Goal: Information Seeking & Learning: Learn about a topic

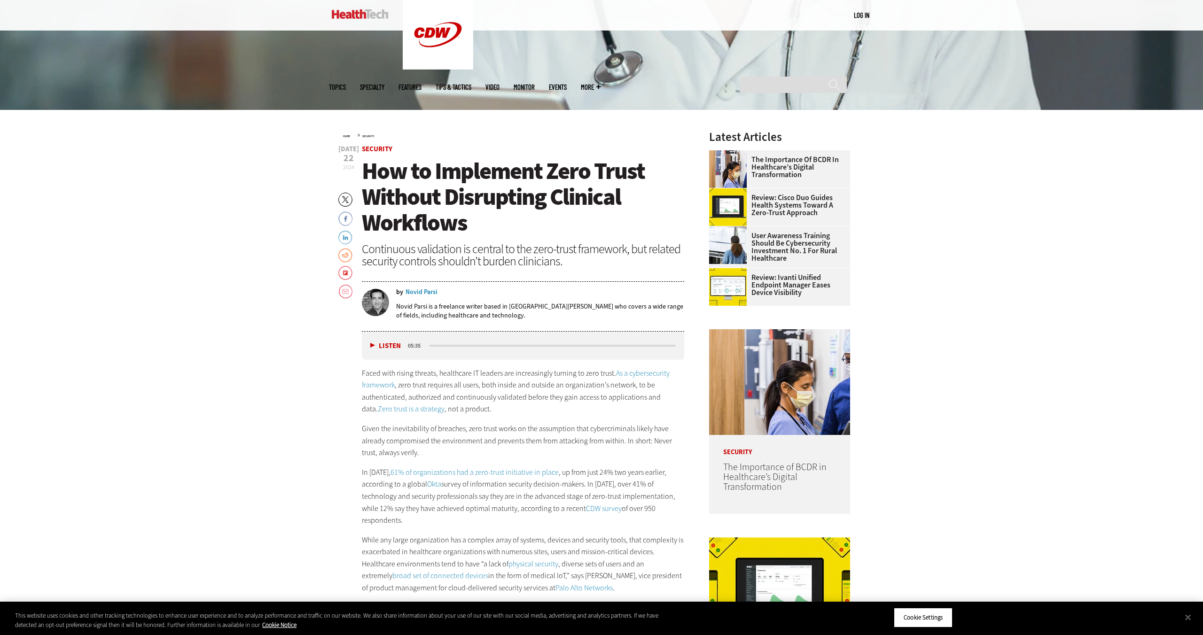
scroll to position [396, 0]
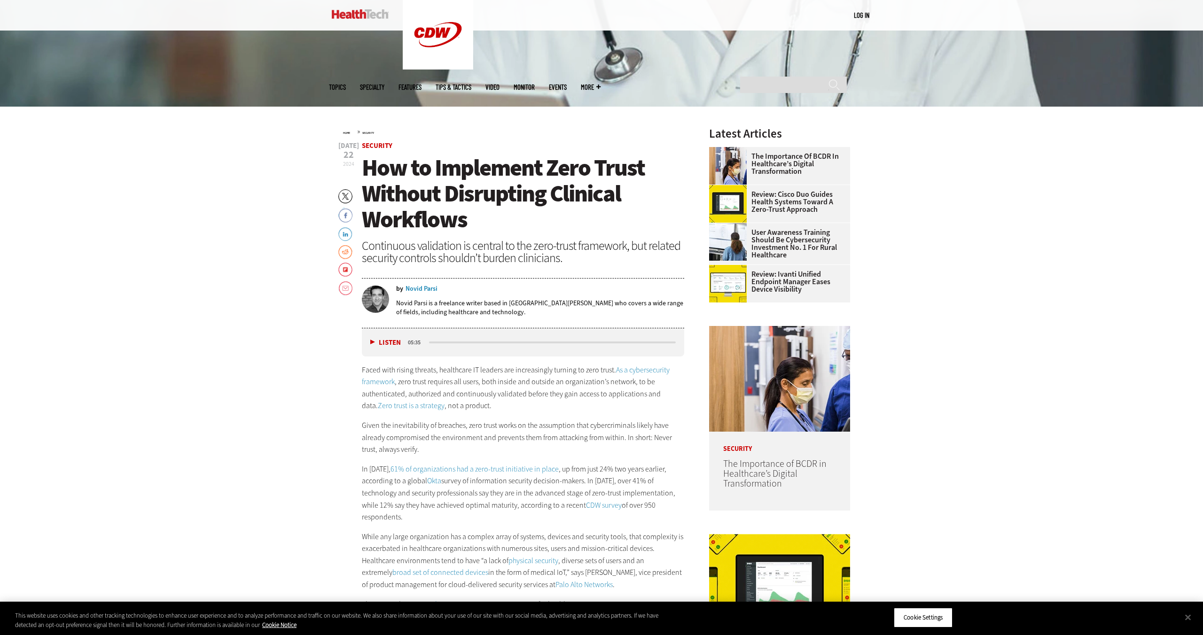
click at [426, 219] on span "How to Implement Zero Trust Without Disrupting Clinical Workflows" at bounding box center [503, 193] width 283 height 83
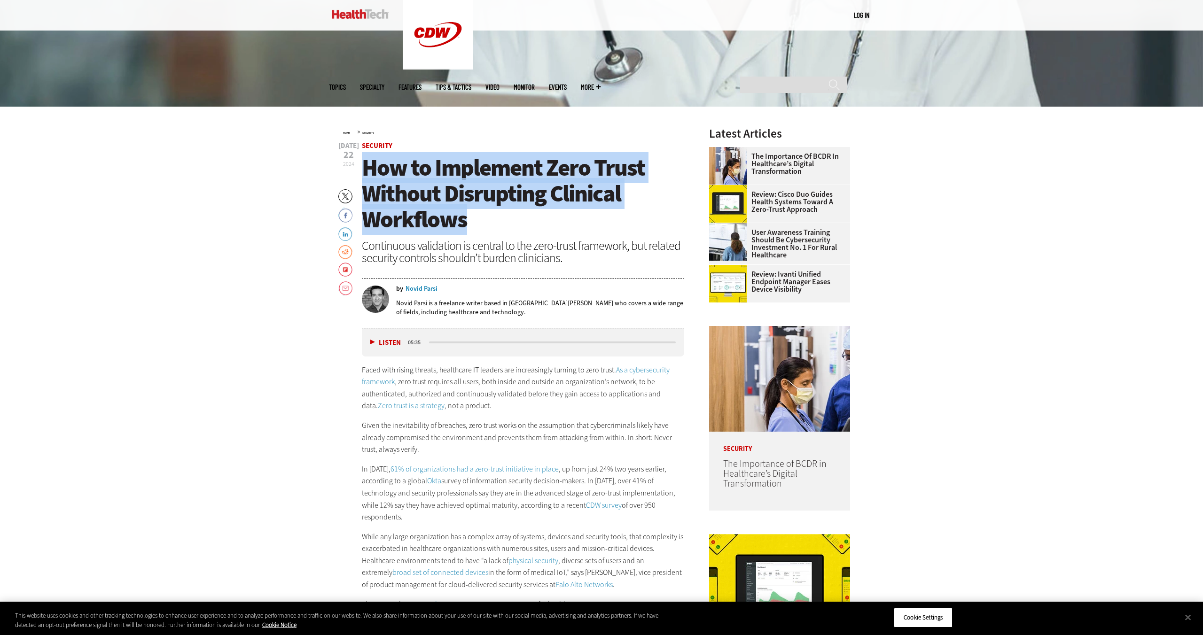
drag, startPoint x: 467, startPoint y: 220, endPoint x: 368, endPoint y: 168, distance: 111.4
click at [368, 168] on h1 "How to Implement Zero Trust Without Disrupting Clinical Workflows" at bounding box center [523, 194] width 322 height 78
copy span "How to Implement Zero Trust Without Disrupting Clinical Workflows"
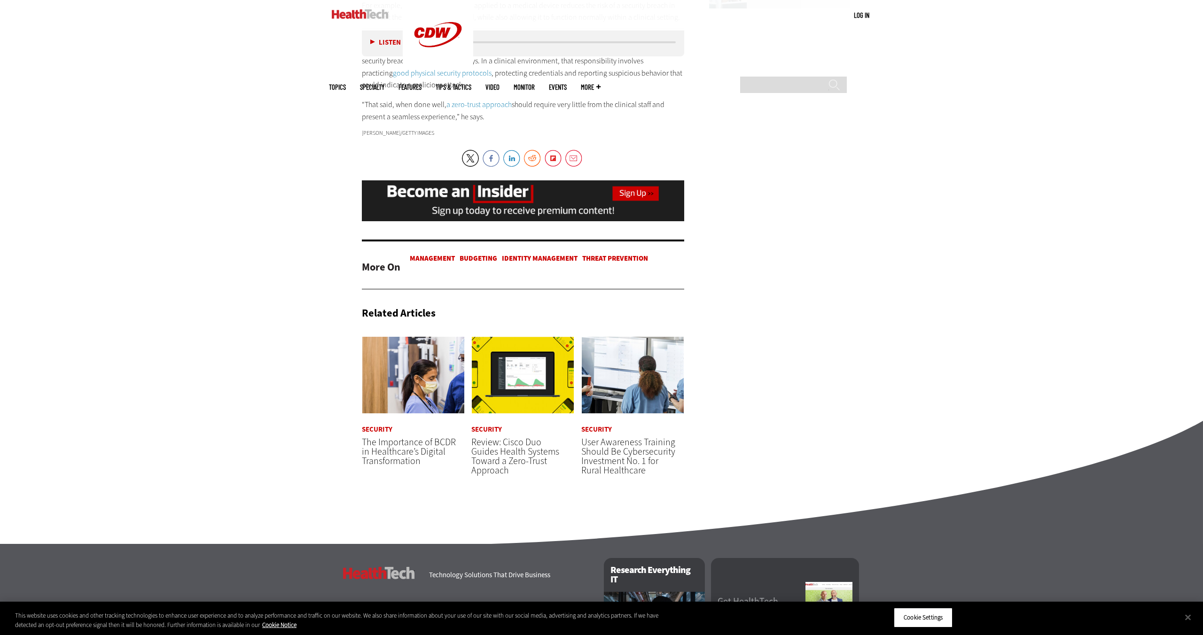
scroll to position [1785, 0]
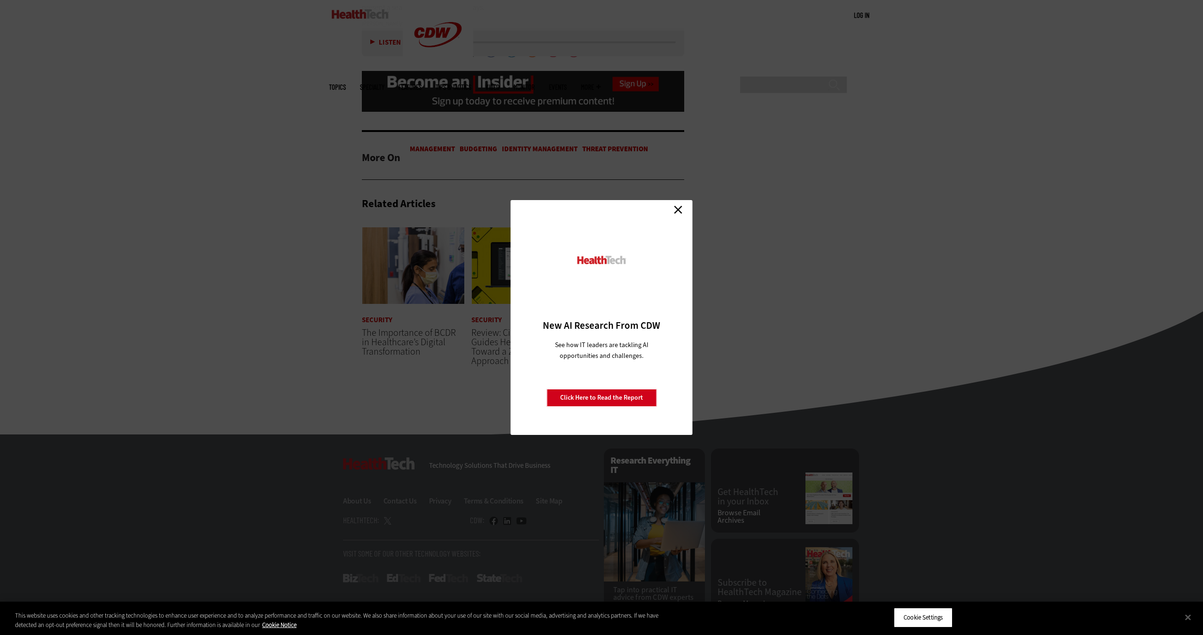
click at [676, 211] on link "Close" at bounding box center [678, 209] width 14 height 14
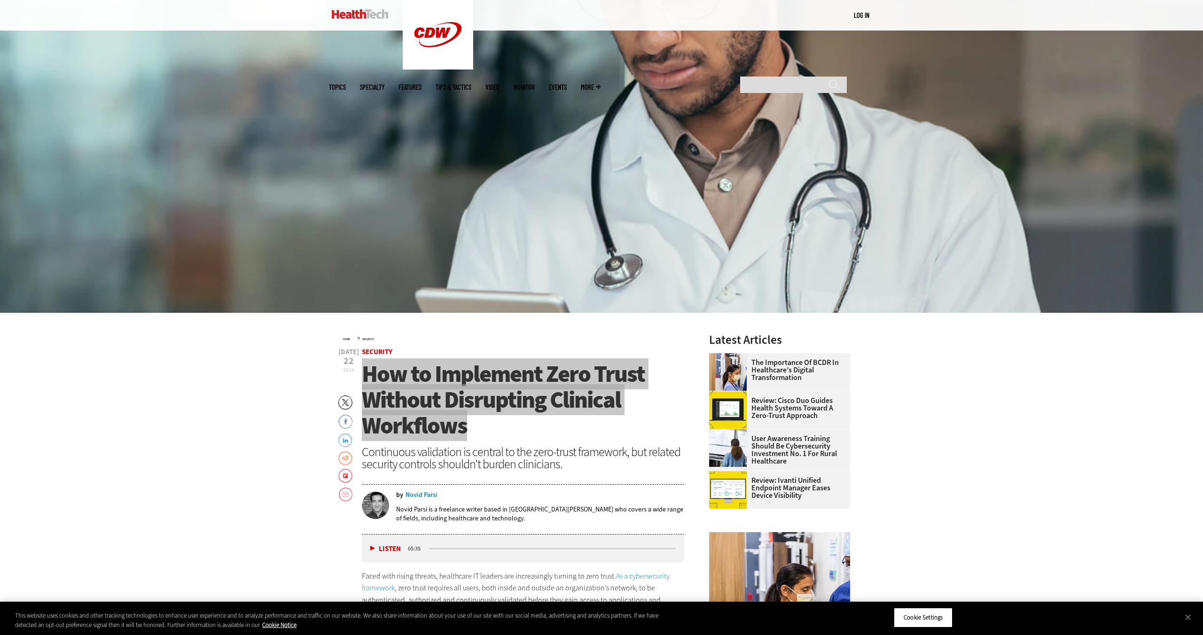
scroll to position [190, 0]
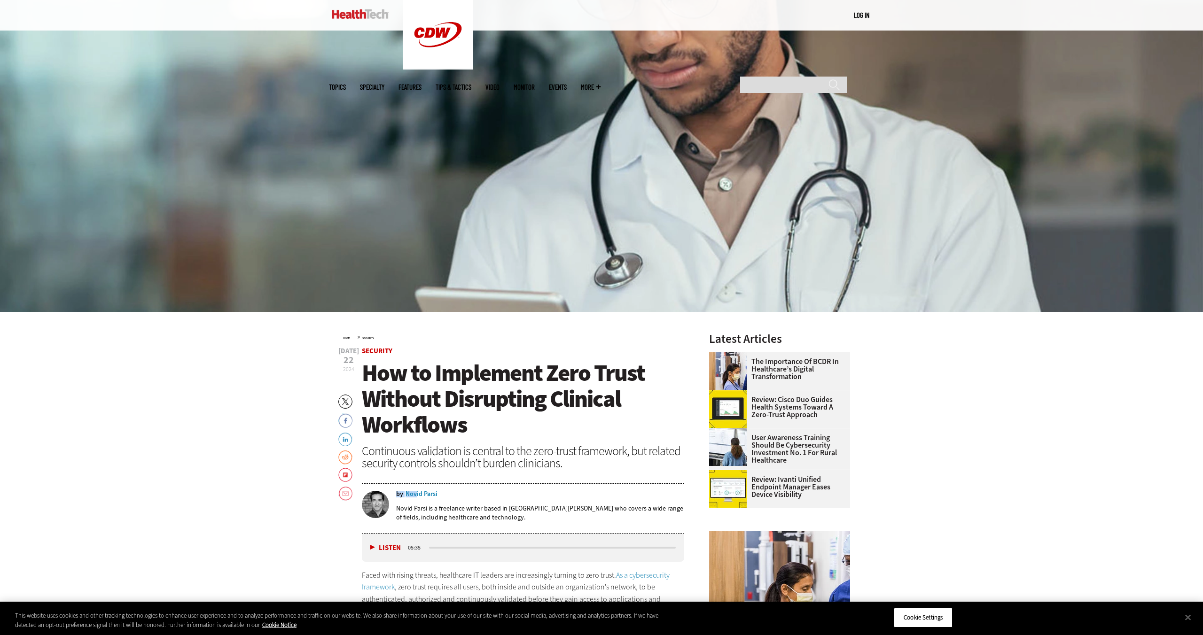
drag, startPoint x: 437, startPoint y: 494, endPoint x: 417, endPoint y: 494, distance: 20.2
click at [417, 494] on div "by Novid Parsi" at bounding box center [540, 494] width 288 height 7
click at [455, 498] on div "Novid Parsi is a freelance writer based in [GEOGRAPHIC_DATA][PERSON_NAME] who c…" at bounding box center [540, 513] width 288 height 31
drag, startPoint x: 439, startPoint y: 495, endPoint x: 413, endPoint y: 494, distance: 25.9
click at [412, 494] on div "by Novid Parsi" at bounding box center [540, 494] width 288 height 7
